Goal: Task Accomplishment & Management: Manage account settings

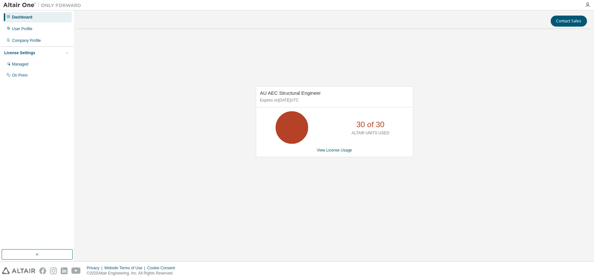
click at [338, 152] on div "View License Usage" at bounding box center [334, 150] width 149 height 5
click at [337, 150] on link "View License Usage" at bounding box center [334, 150] width 35 height 5
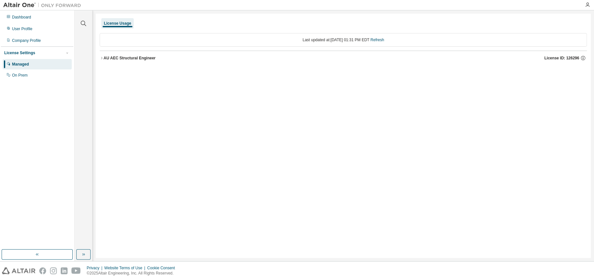
click at [110, 58] on div "AU AEC Structural Engineer" at bounding box center [129, 57] width 52 height 5
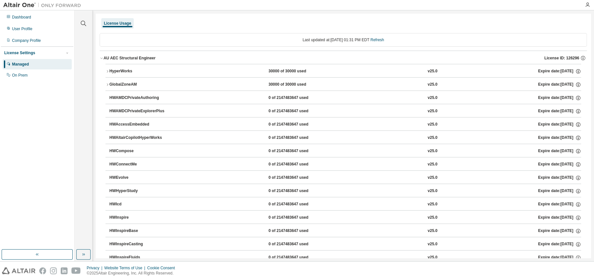
click at [113, 70] on div "HyperWorks" at bounding box center [138, 71] width 58 height 6
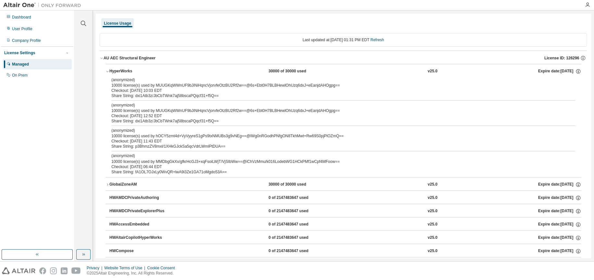
click at [113, 70] on div "HyperWorks" at bounding box center [138, 71] width 58 height 6
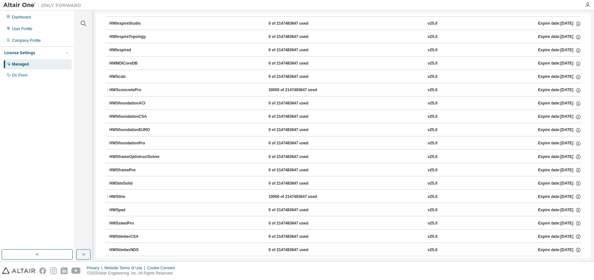
scroll to position [548, 0]
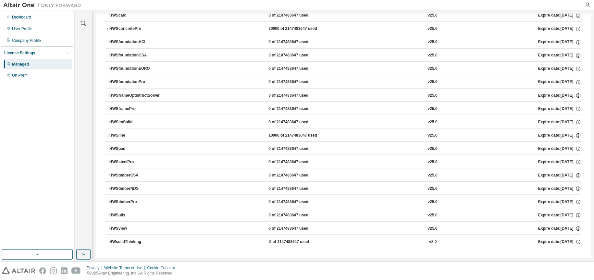
click at [125, 26] on div "HWSconcretePro" at bounding box center [138, 29] width 58 height 6
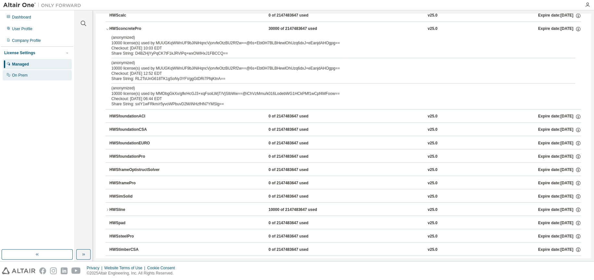
click at [18, 75] on div "On Prem" at bounding box center [20, 75] width 16 height 5
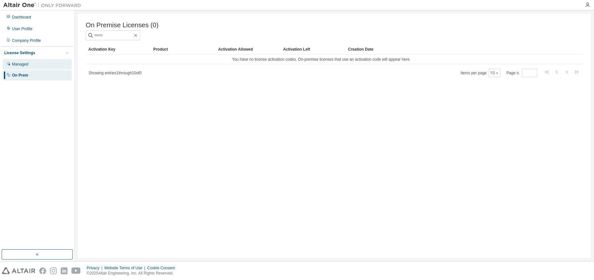
click at [22, 66] on div "Managed" at bounding box center [20, 64] width 16 height 5
